Goal: Information Seeking & Learning: Compare options

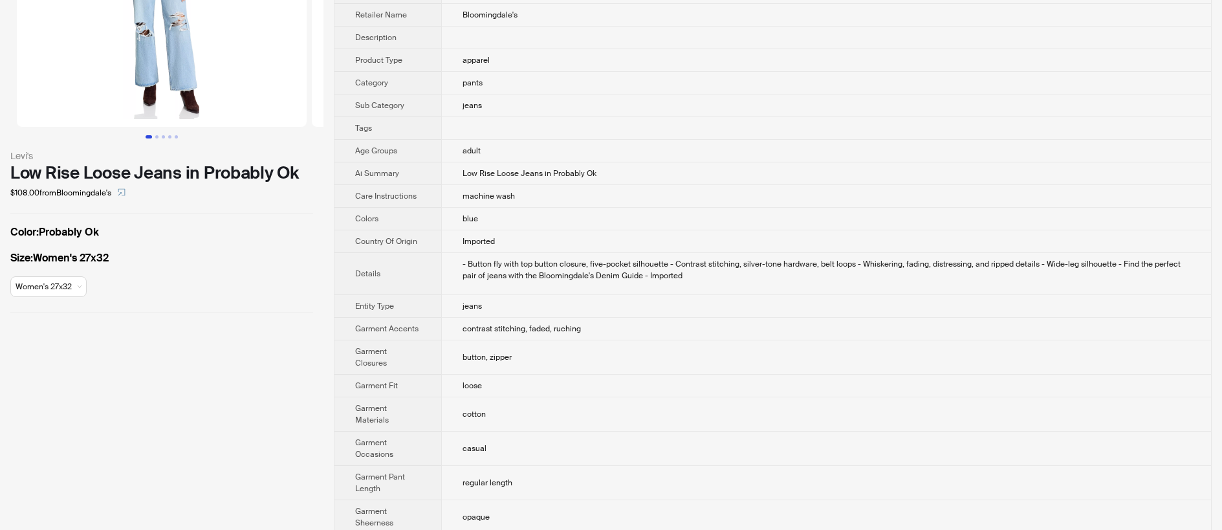
scroll to position [98, 0]
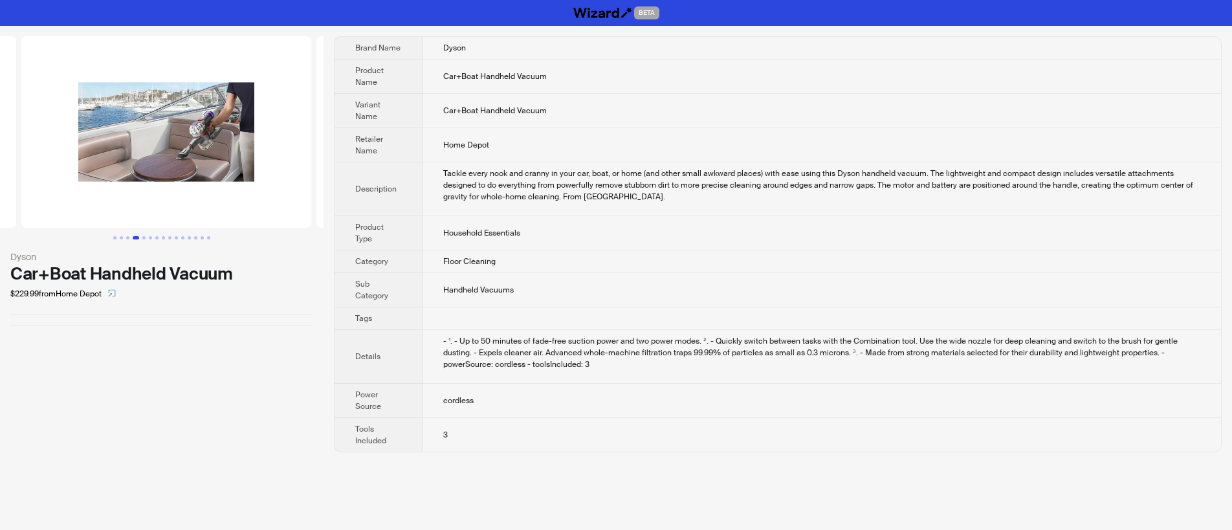
scroll to position [0, 885]
